Goal: Find specific page/section: Find specific page/section

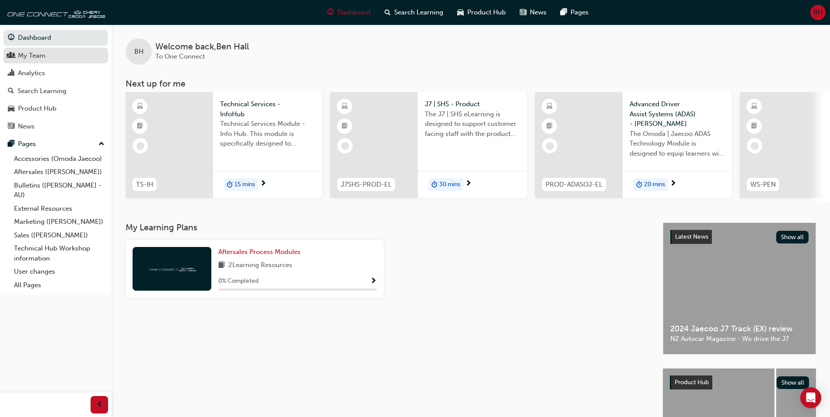
click at [36, 58] on div "My Team" at bounding box center [32, 56] width 28 height 10
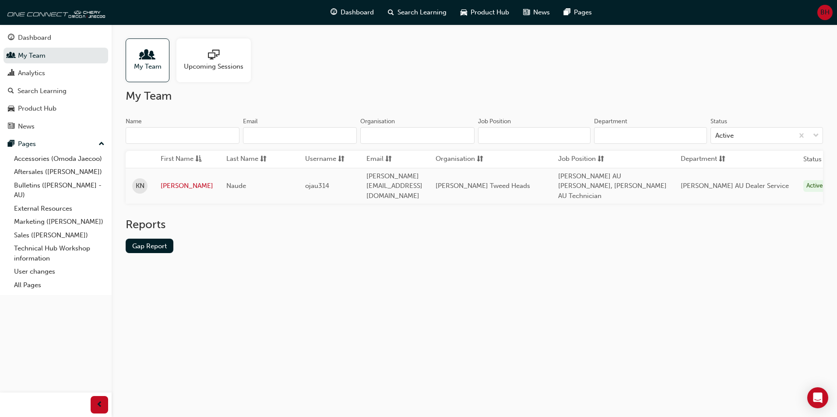
click at [191, 136] on input "Name" at bounding box center [183, 135] width 114 height 17
click at [250, 79] on div "Upcoming Sessions" at bounding box center [213, 61] width 74 height 44
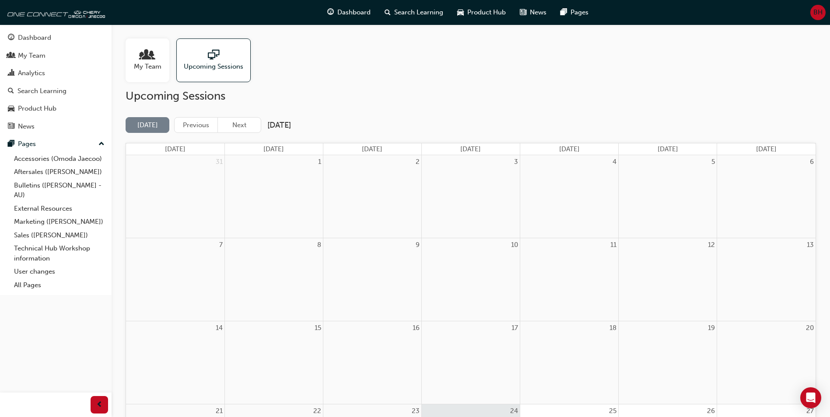
click at [147, 58] on span "people-icon" at bounding box center [147, 55] width 11 height 12
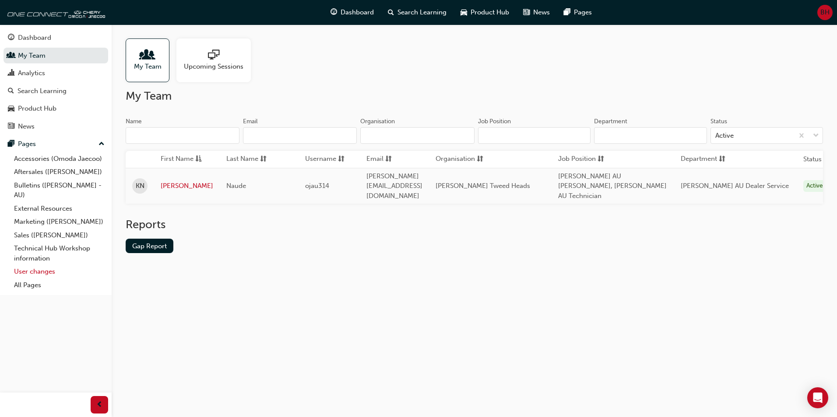
click at [39, 270] on link "User changes" at bounding box center [60, 272] width 98 height 14
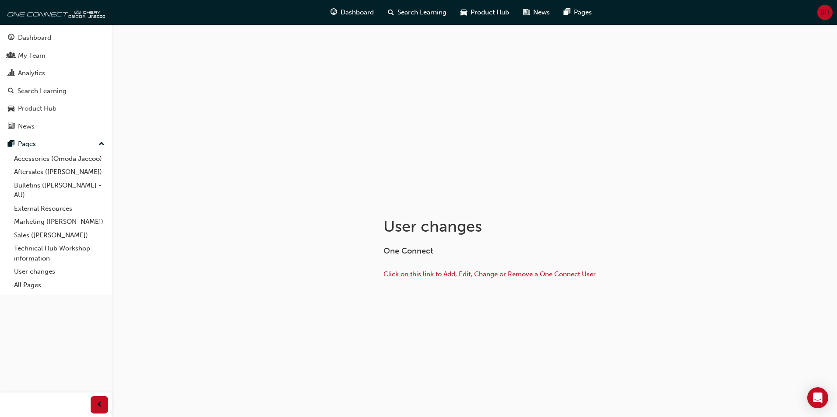
click at [426, 276] on span "Click on this link to Add, Edit, Change or Remove a One Connect User." at bounding box center [490, 274] width 214 height 8
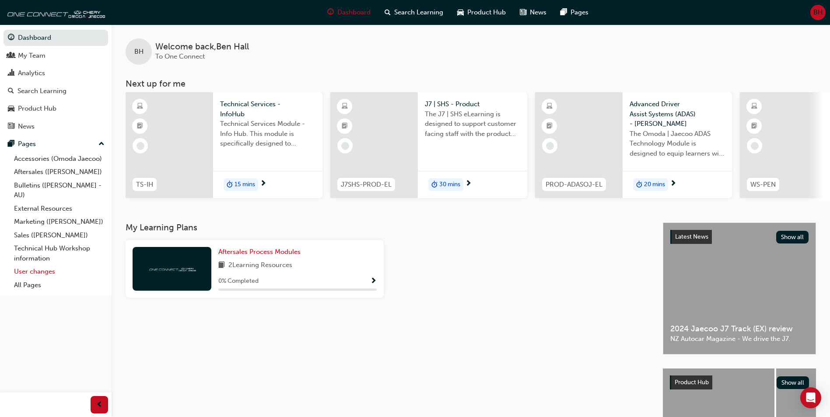
click at [40, 271] on link "User changes" at bounding box center [60, 272] width 98 height 14
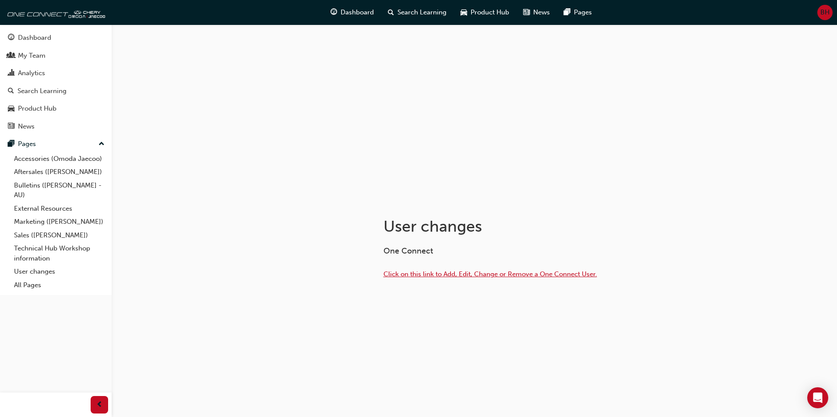
click at [427, 272] on span "Click on this link to Add, Edit, Change or Remove a One Connect User." at bounding box center [490, 274] width 214 height 8
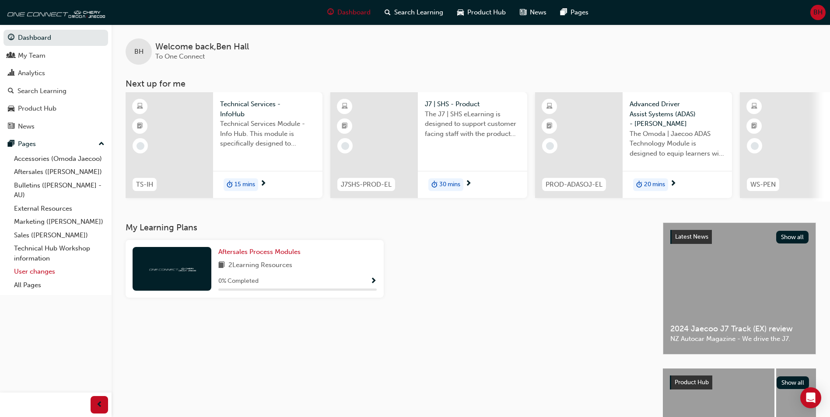
click at [35, 271] on link "User changes" at bounding box center [60, 272] width 98 height 14
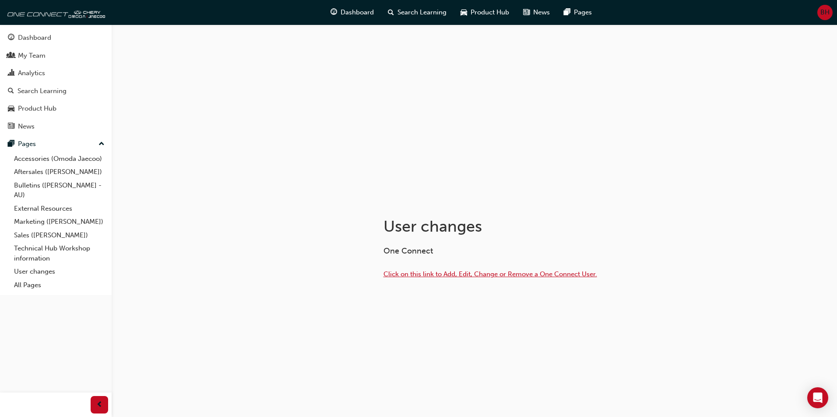
click at [432, 273] on span "Click on this link to Add, Edit, Change or Remove a One Connect User." at bounding box center [490, 274] width 214 height 8
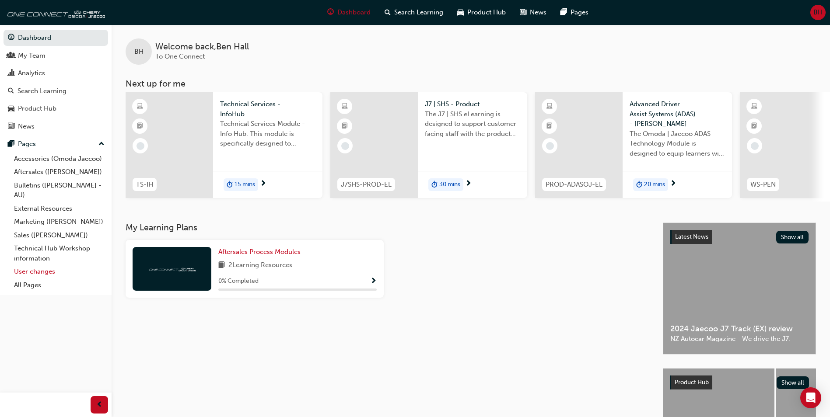
click at [41, 271] on link "User changes" at bounding box center [60, 272] width 98 height 14
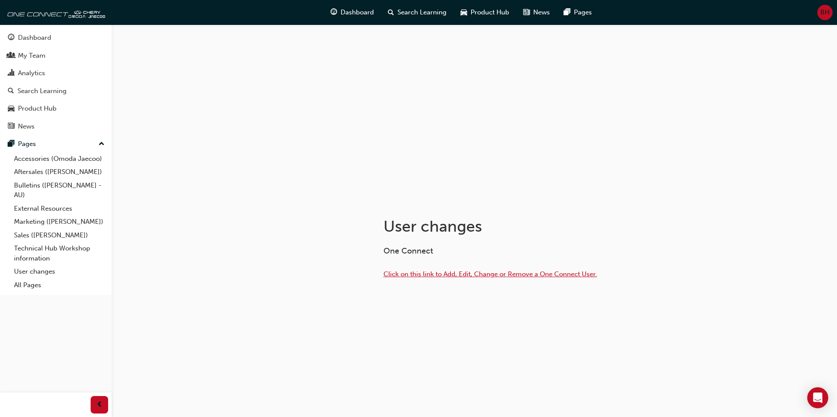
click at [428, 273] on span "Click on this link to Add, Edit, Change or Remove a One Connect User." at bounding box center [490, 274] width 214 height 8
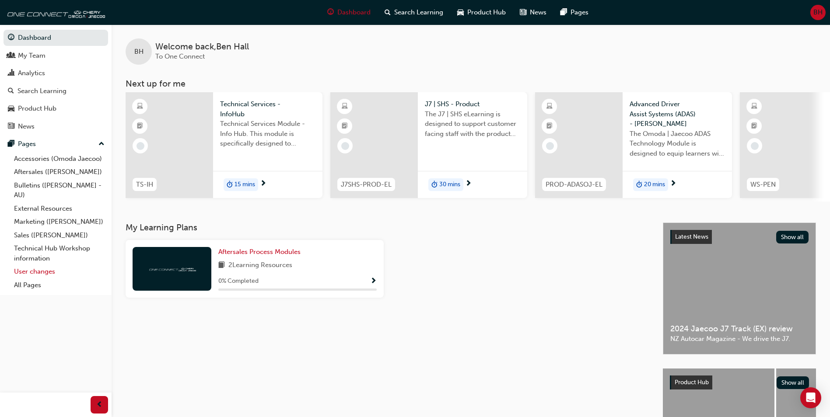
click at [42, 270] on link "User changes" at bounding box center [60, 272] width 98 height 14
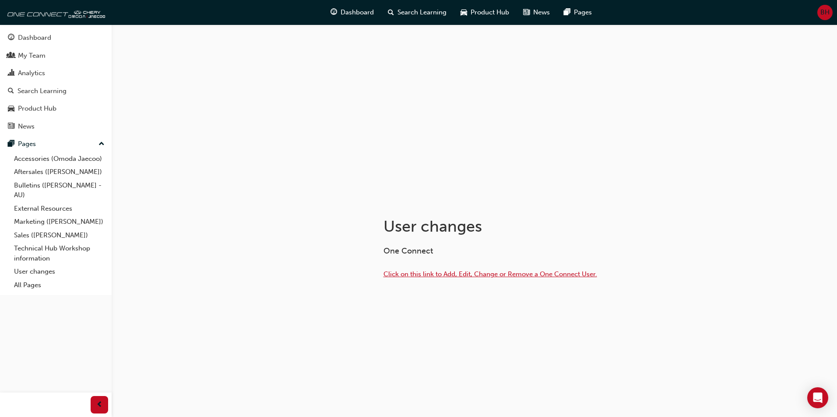
click at [420, 272] on span "Click on this link to Add, Edit, Change or Remove a One Connect User." at bounding box center [490, 274] width 214 height 8
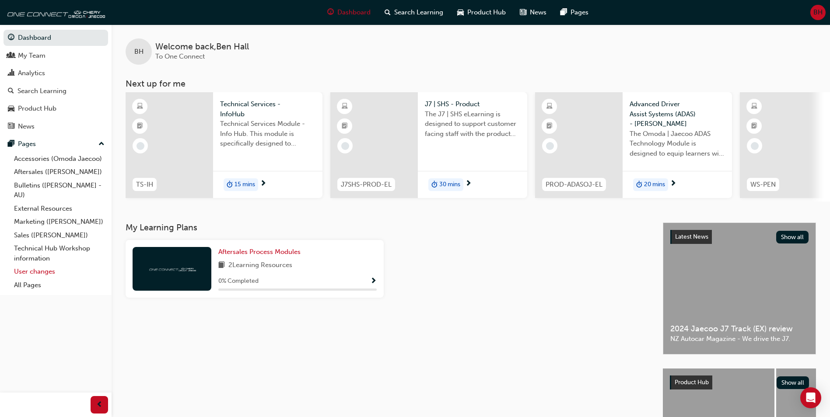
click at [44, 271] on link "User changes" at bounding box center [60, 272] width 98 height 14
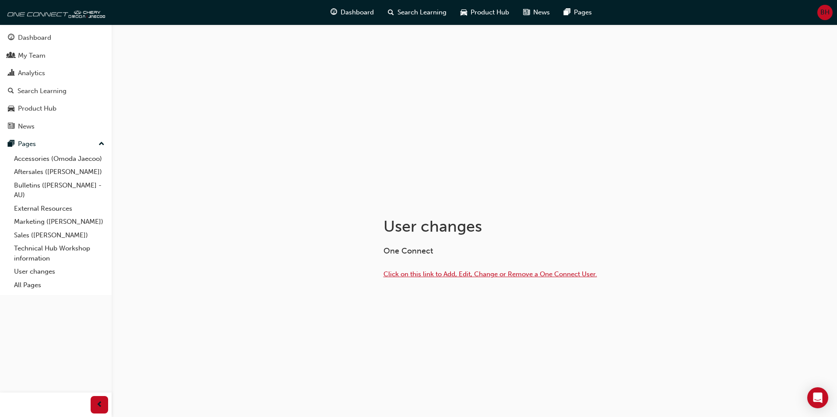
click at [467, 273] on span "Click on this link to Add, Edit, Change or Remove a One Connect User." at bounding box center [490, 274] width 214 height 8
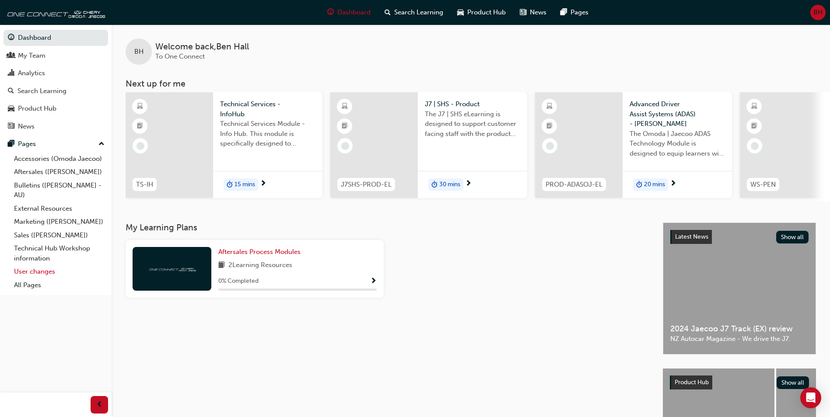
click at [34, 271] on link "User changes" at bounding box center [60, 272] width 98 height 14
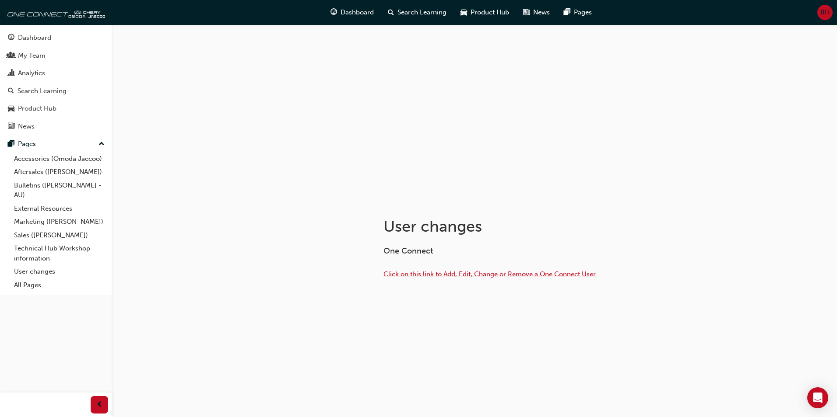
click at [427, 277] on span "Click on this link to Add, Edit, Change or Remove a One Connect User." at bounding box center [490, 274] width 214 height 8
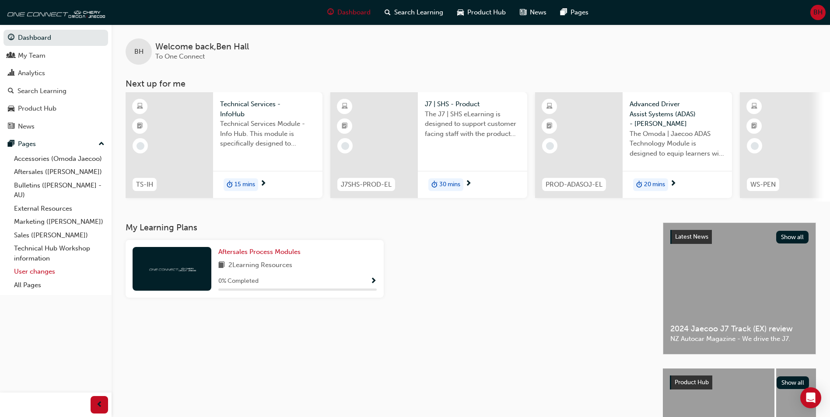
click at [33, 273] on link "User changes" at bounding box center [60, 272] width 98 height 14
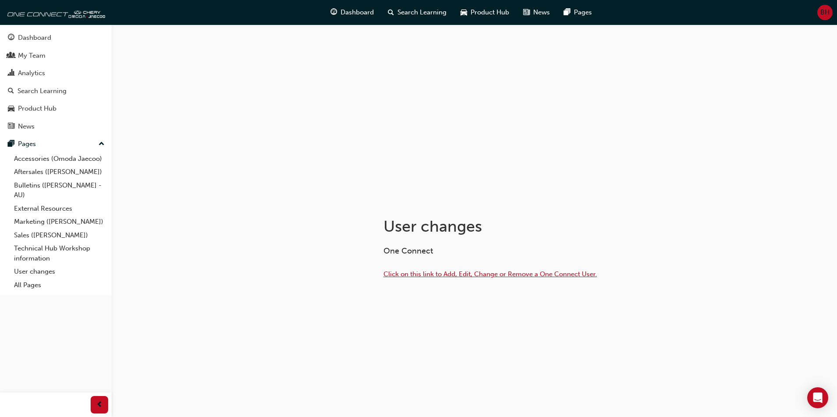
click at [411, 275] on span "Click on this link to Add, Edit, Change or Remove a One Connect User." at bounding box center [490, 274] width 214 height 8
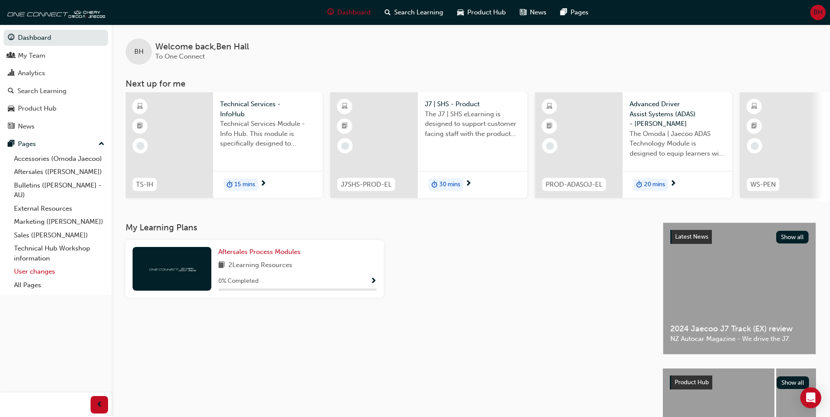
click at [46, 272] on link "User changes" at bounding box center [60, 272] width 98 height 14
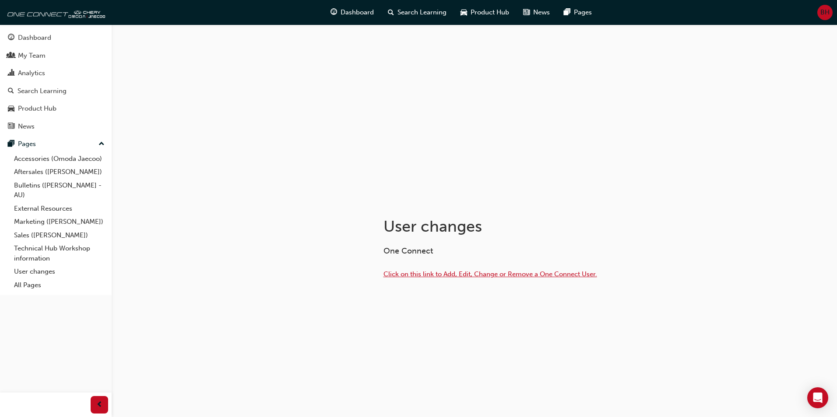
click at [420, 273] on span "Click on this link to Add, Edit, Change or Remove a One Connect User." at bounding box center [490, 274] width 214 height 8
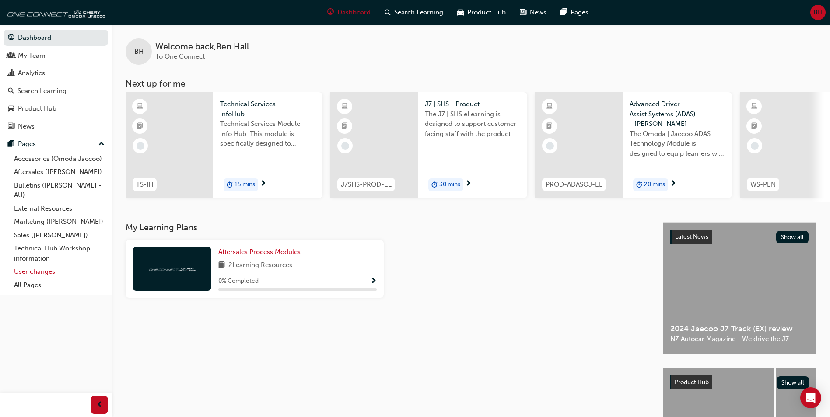
click at [36, 273] on link "User changes" at bounding box center [60, 272] width 98 height 14
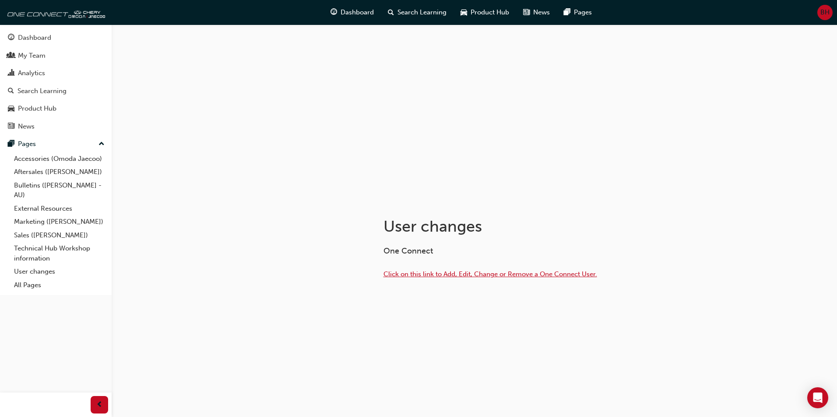
click at [431, 275] on span "Click on this link to Add, Edit, Change or Remove a One Connect User." at bounding box center [490, 274] width 214 height 8
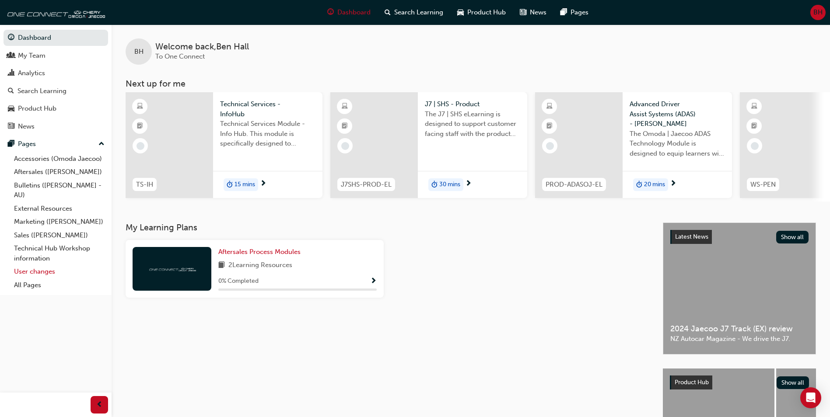
click at [37, 273] on link "User changes" at bounding box center [60, 272] width 98 height 14
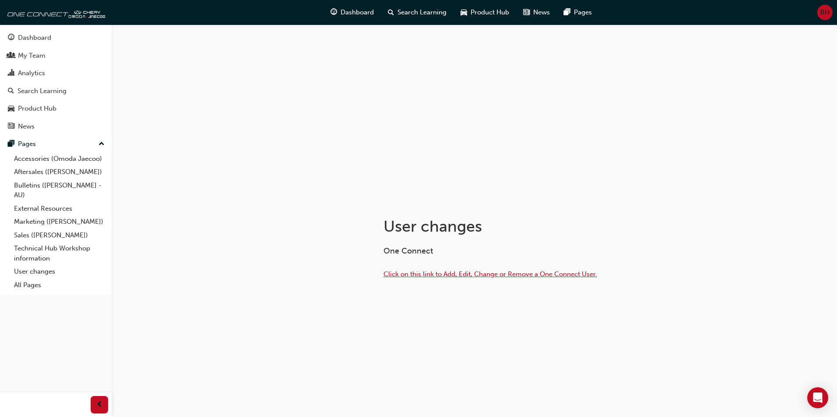
click at [429, 274] on span "Click on this link to Add, Edit, Change or Remove a One Connect User." at bounding box center [490, 274] width 214 height 8
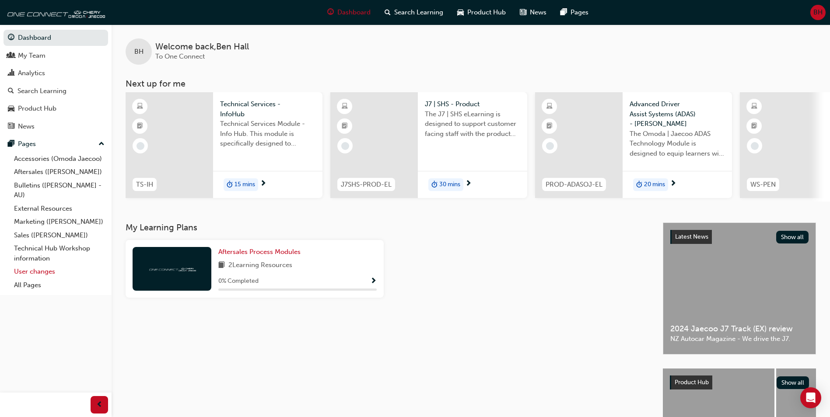
click at [40, 272] on link "User changes" at bounding box center [60, 272] width 98 height 14
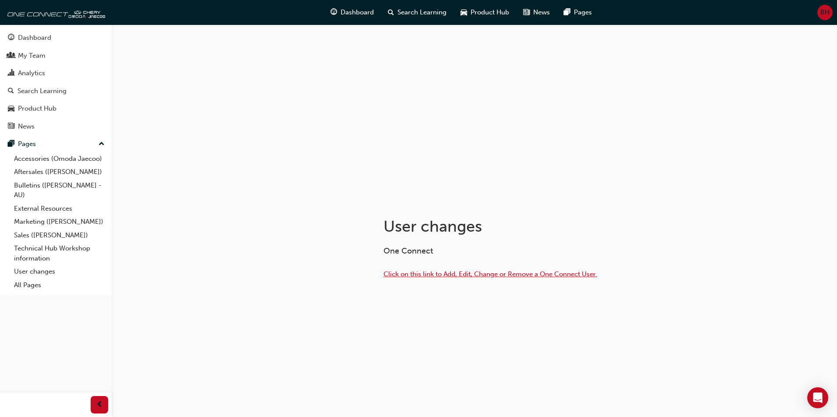
click at [487, 273] on span "Click on this link to Add, Edit, Change or Remove a One Connect User." at bounding box center [490, 274] width 214 height 8
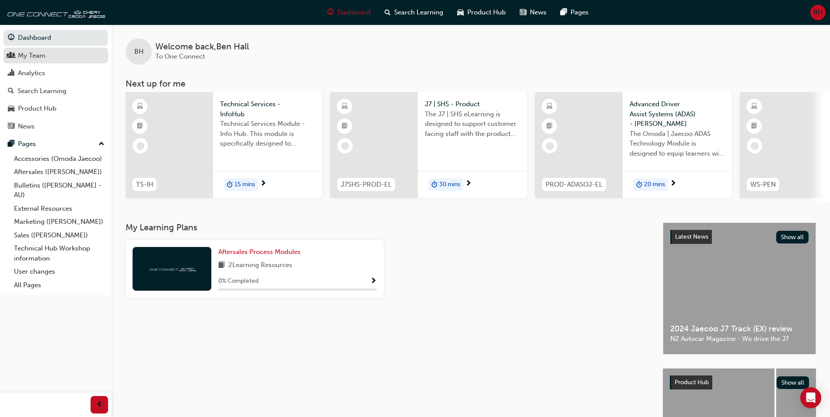
click at [38, 53] on div "My Team" at bounding box center [32, 56] width 28 height 10
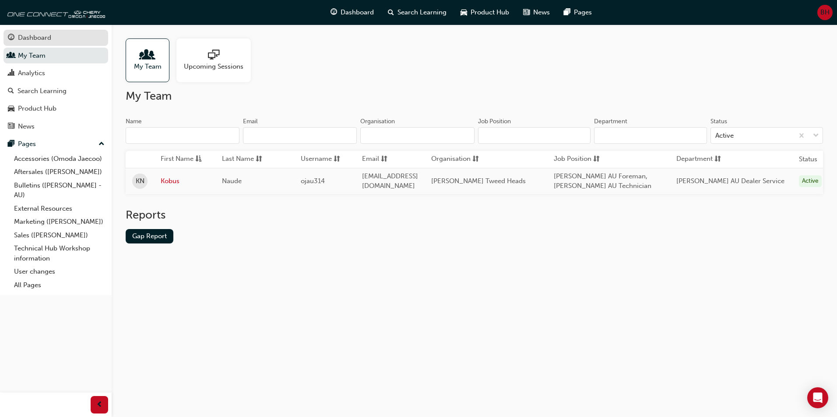
click at [34, 37] on div "Dashboard" at bounding box center [34, 38] width 33 height 10
